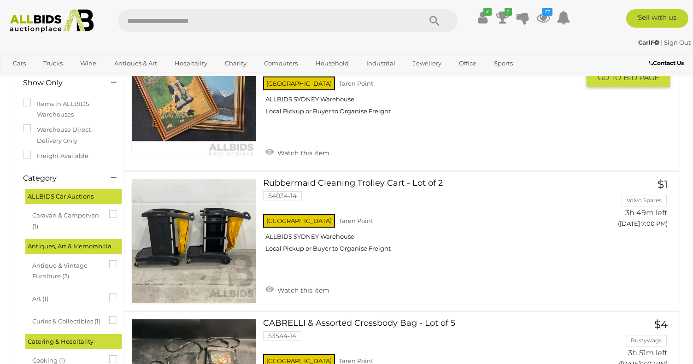
scroll to position [115, 0]
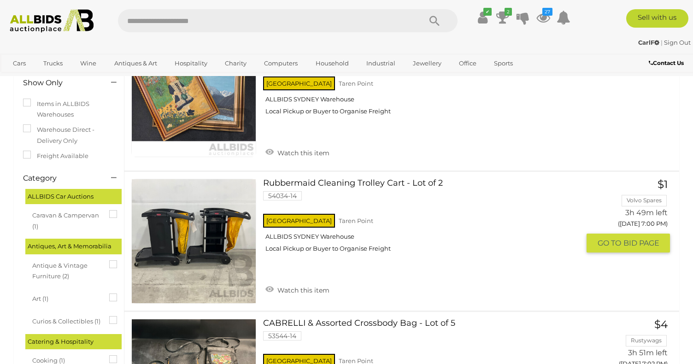
click at [201, 233] on link at bounding box center [193, 241] width 125 height 125
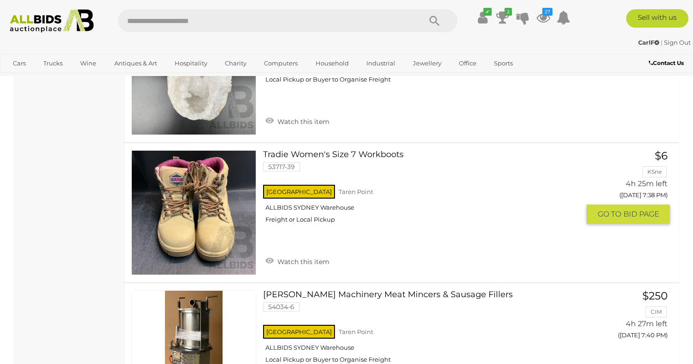
scroll to position [3265, 0]
click at [199, 204] on link at bounding box center [193, 212] width 125 height 125
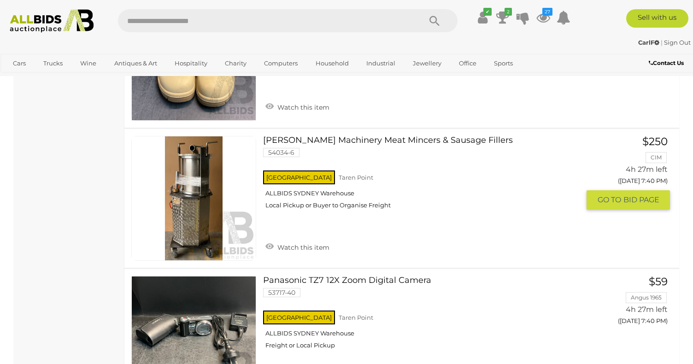
scroll to position [3417, 0]
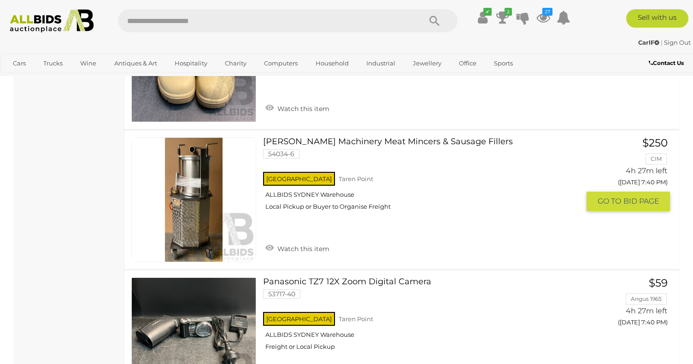
click at [365, 137] on link "Butcher's Machinery Meat Mincers & Sausage Fillers 54034-6 NSW Taren Point" at bounding box center [425, 177] width 310 height 81
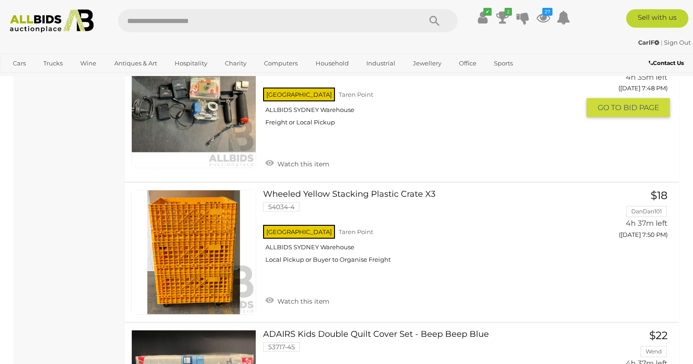
scroll to position [4224, 0]
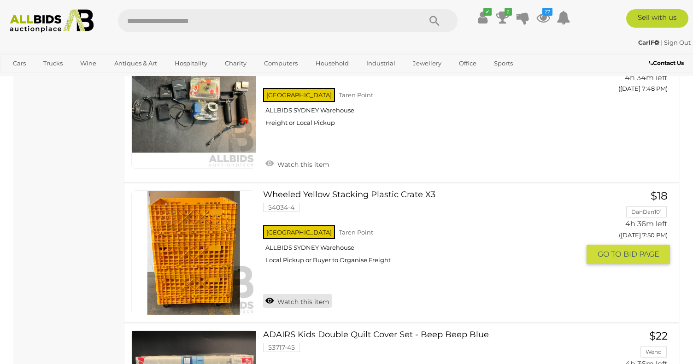
click at [270, 294] on link "Watch this item" at bounding box center [297, 301] width 69 height 14
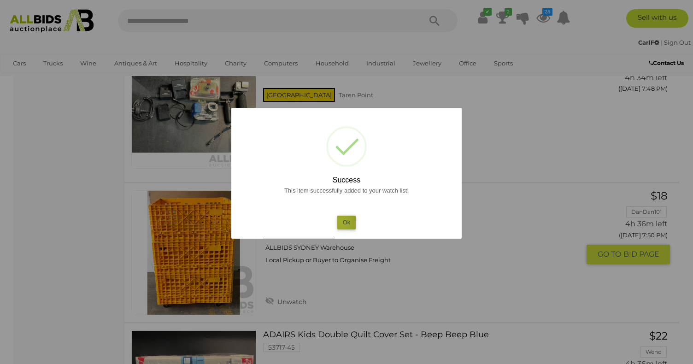
click at [343, 222] on button "Ok" at bounding box center [346, 222] width 19 height 13
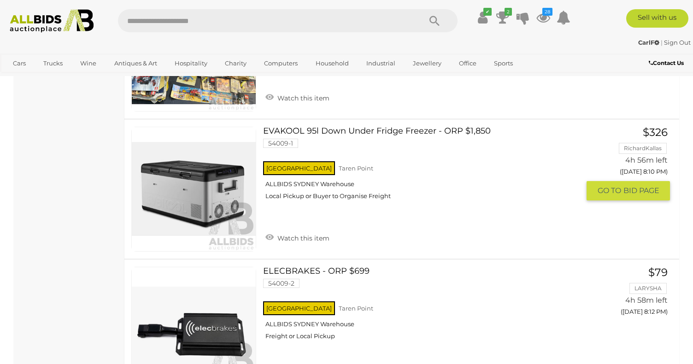
scroll to position [6002, 0]
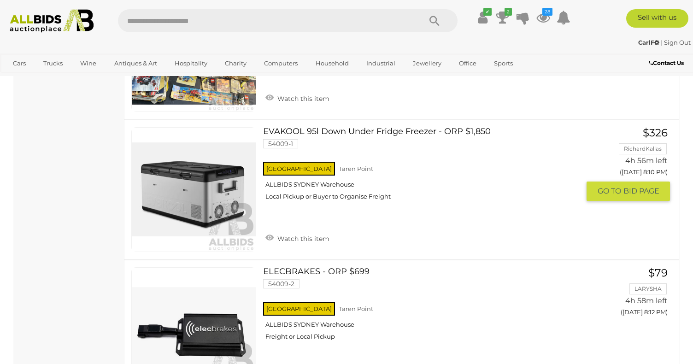
click at [233, 150] on link at bounding box center [193, 189] width 125 height 125
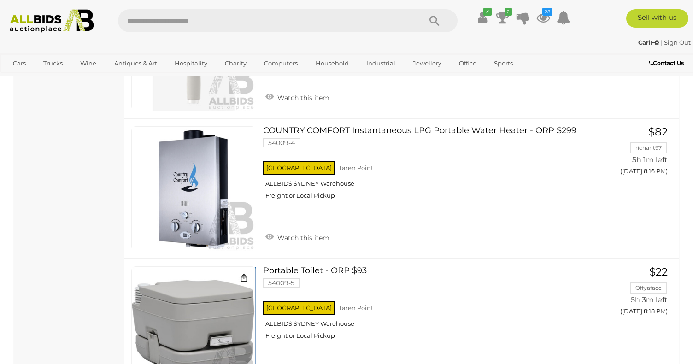
scroll to position [6425, 0]
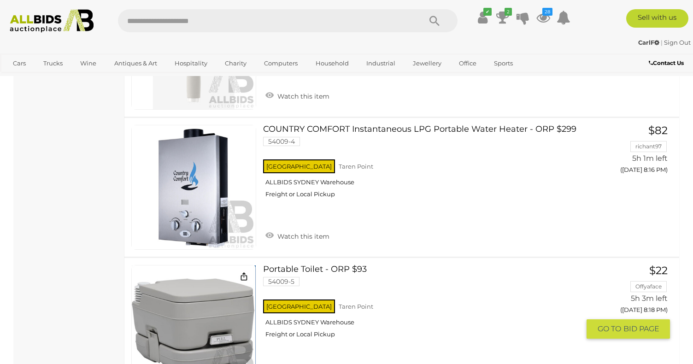
click at [207, 316] on link at bounding box center [193, 327] width 125 height 125
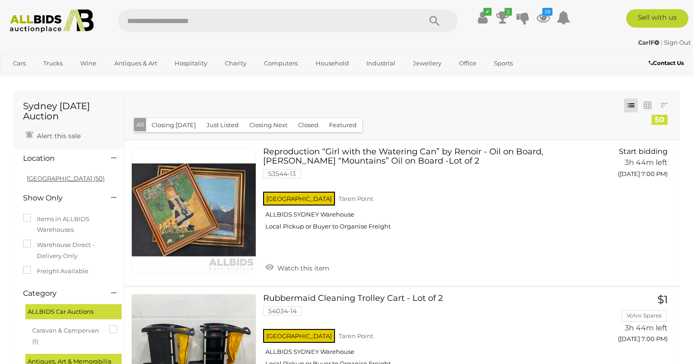
scroll to position [0, 0]
click at [39, 21] on img at bounding box center [52, 21] width 94 height 24
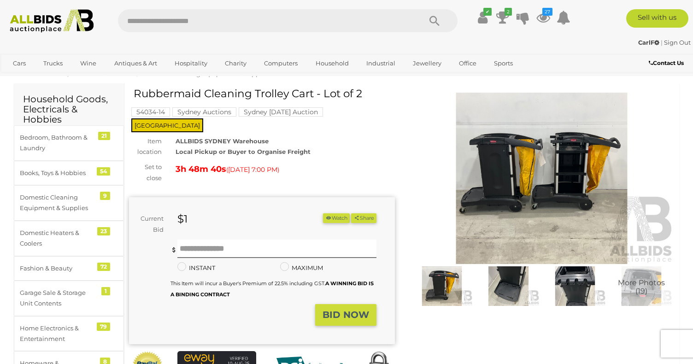
scroll to position [18, 0]
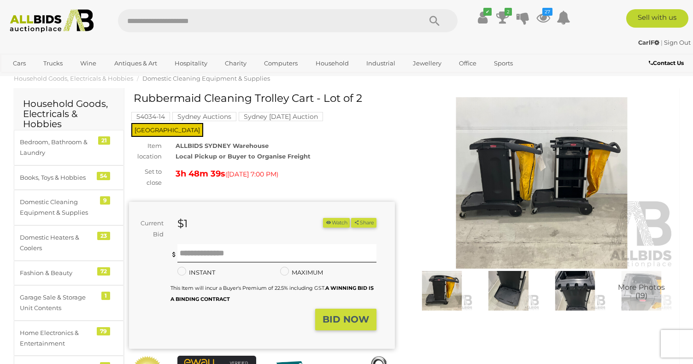
click at [513, 165] on img at bounding box center [542, 182] width 266 height 171
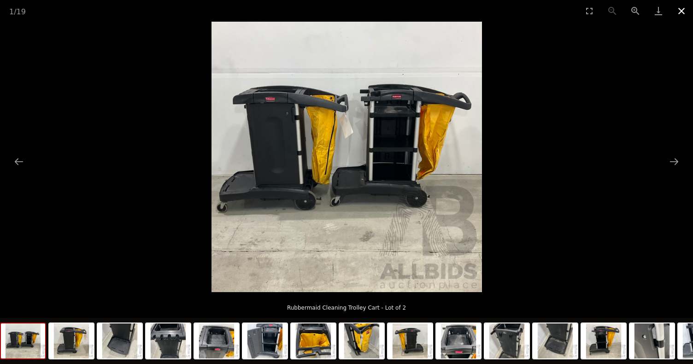
click at [681, 12] on button "Close gallery" at bounding box center [681, 11] width 23 height 22
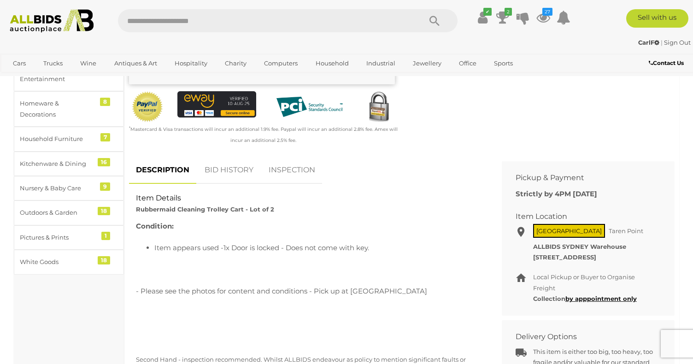
scroll to position [295, 0]
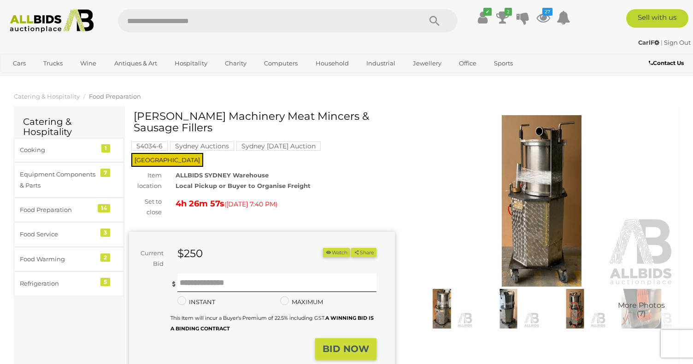
click at [506, 304] on img at bounding box center [508, 309] width 62 height 40
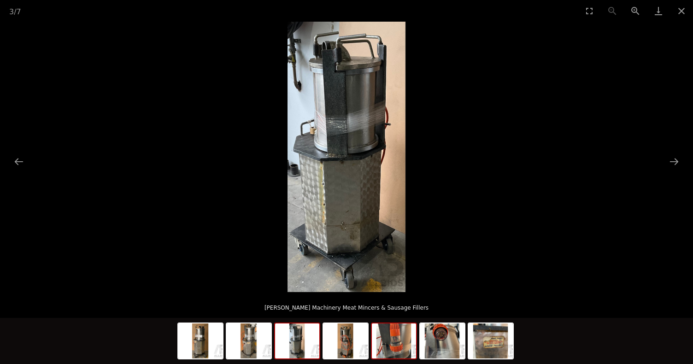
click at [394, 345] on img at bounding box center [394, 341] width 44 height 35
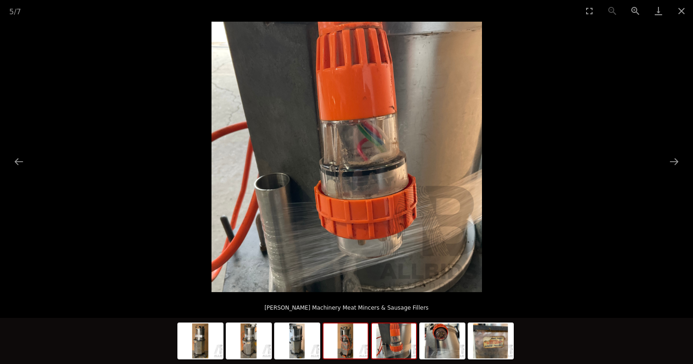
click at [354, 339] on img at bounding box center [346, 341] width 44 height 35
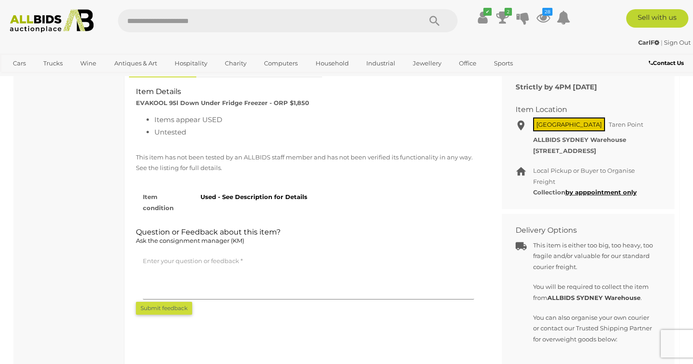
scroll to position [400, 0]
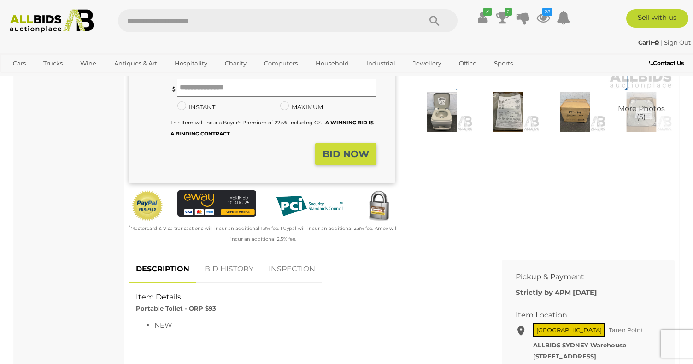
scroll to position [197, 0]
click at [445, 116] on img at bounding box center [442, 112] width 62 height 40
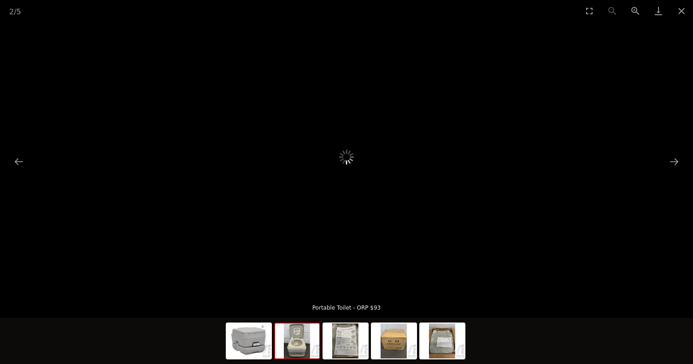
click at [300, 350] on img at bounding box center [297, 341] width 44 height 35
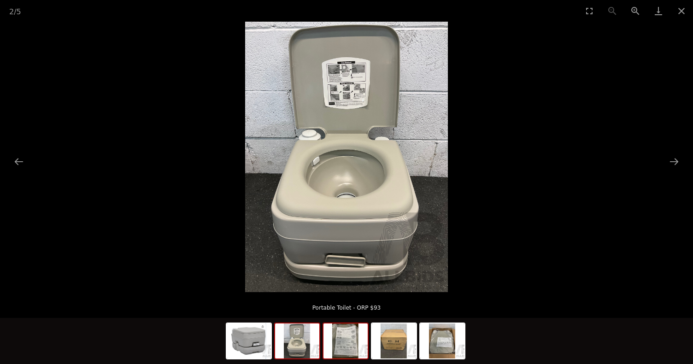
click at [337, 345] on img at bounding box center [346, 341] width 44 height 35
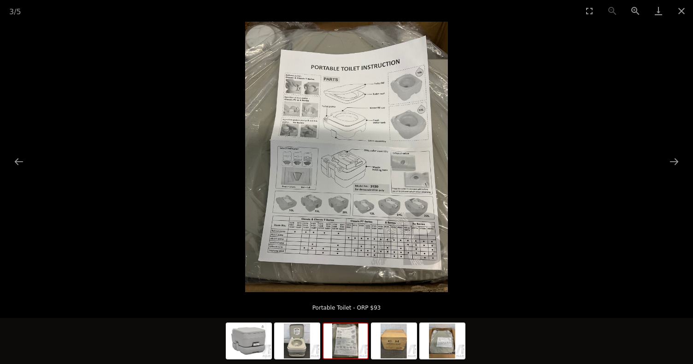
click at [371, 337] on div at bounding box center [347, 342] width 242 height 48
click at [398, 340] on img at bounding box center [394, 341] width 44 height 35
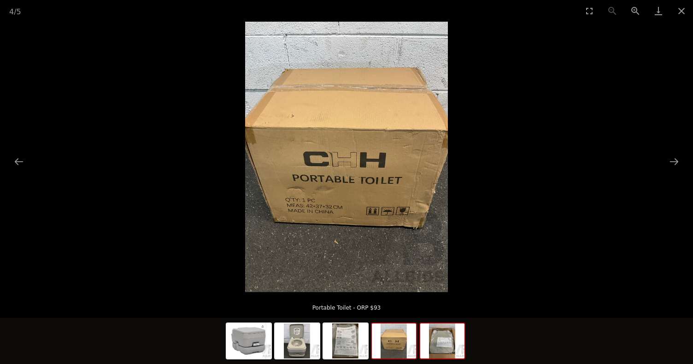
click at [439, 346] on img at bounding box center [442, 341] width 44 height 35
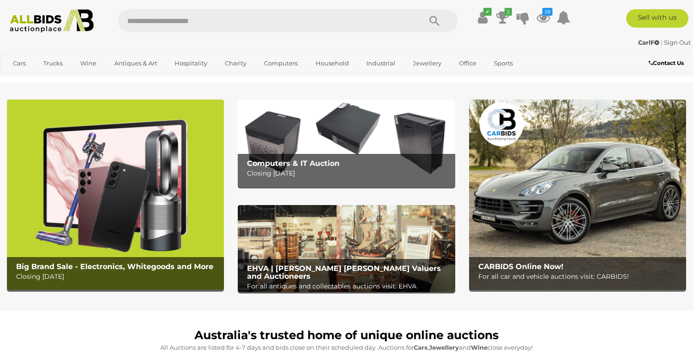
click at [347, 281] on p "For all antiques and collectables auctions visit: EHVA" at bounding box center [348, 287] width 203 height 12
